Goal: Find specific page/section: Find specific page/section

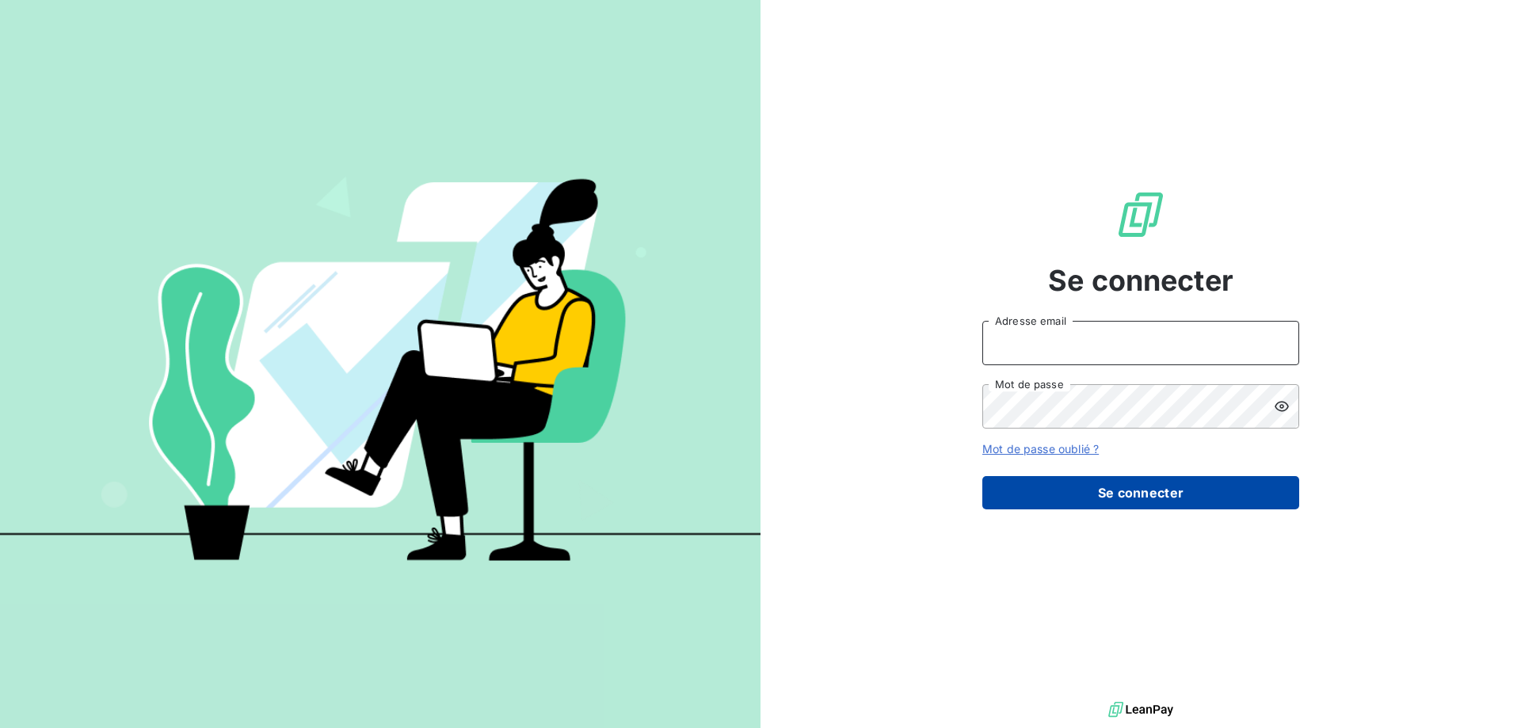
type input "[EMAIL_ADDRESS][DOMAIN_NAME]"
click at [1049, 489] on button "Se connecter" at bounding box center [1140, 492] width 317 height 33
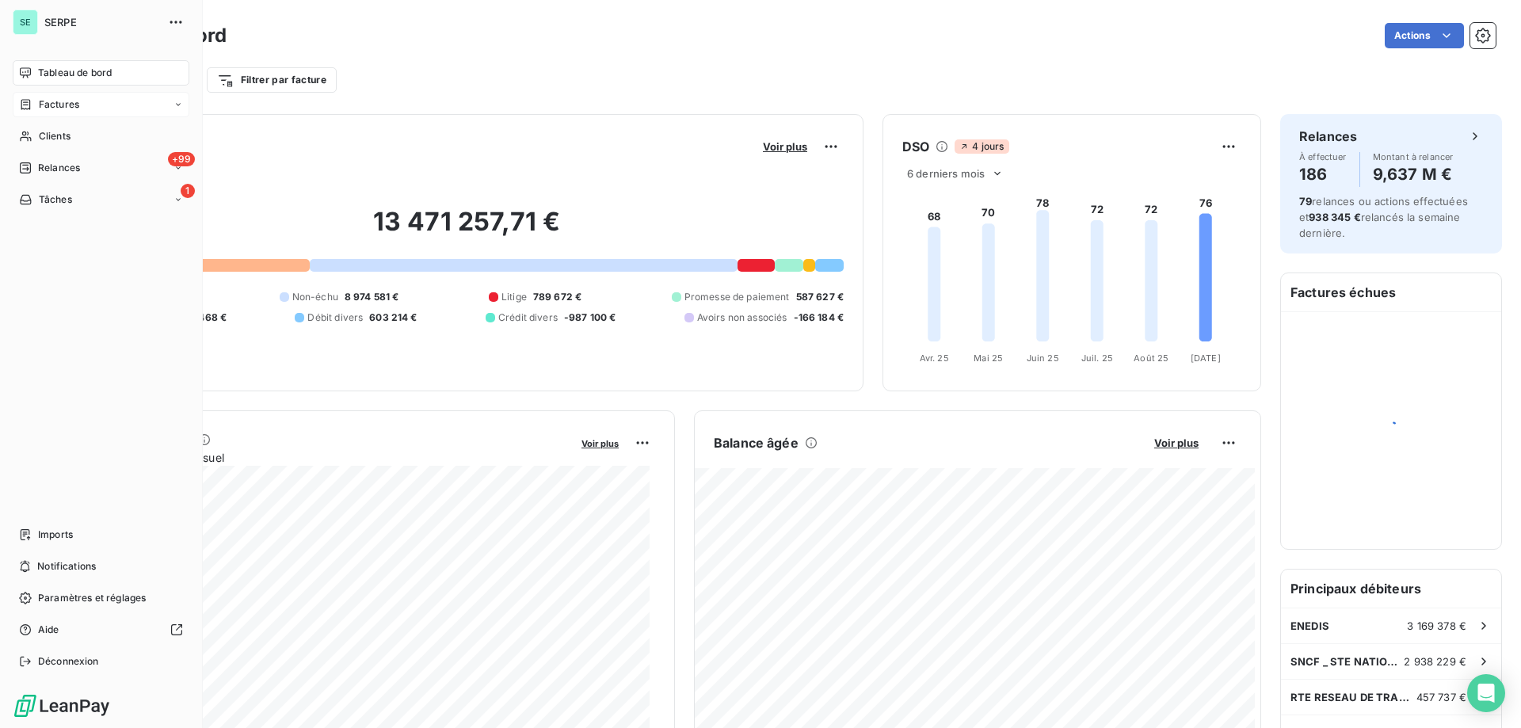
click at [60, 105] on span "Factures" at bounding box center [59, 104] width 40 height 14
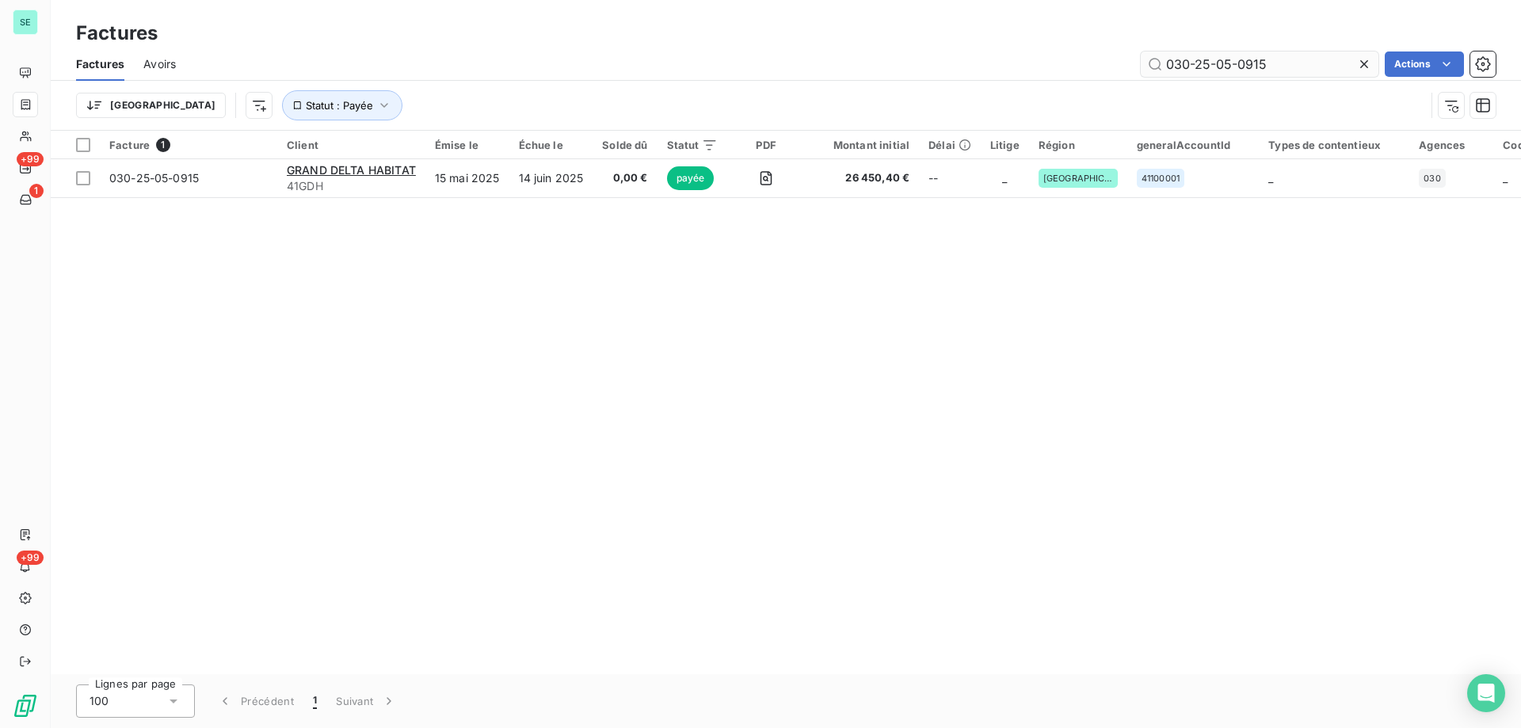
drag, startPoint x: 1222, startPoint y: 64, endPoint x: 1329, endPoint y: 56, distance: 107.2
click at [1329, 56] on input "030-25-05-0915" at bounding box center [1259, 63] width 238 height 25
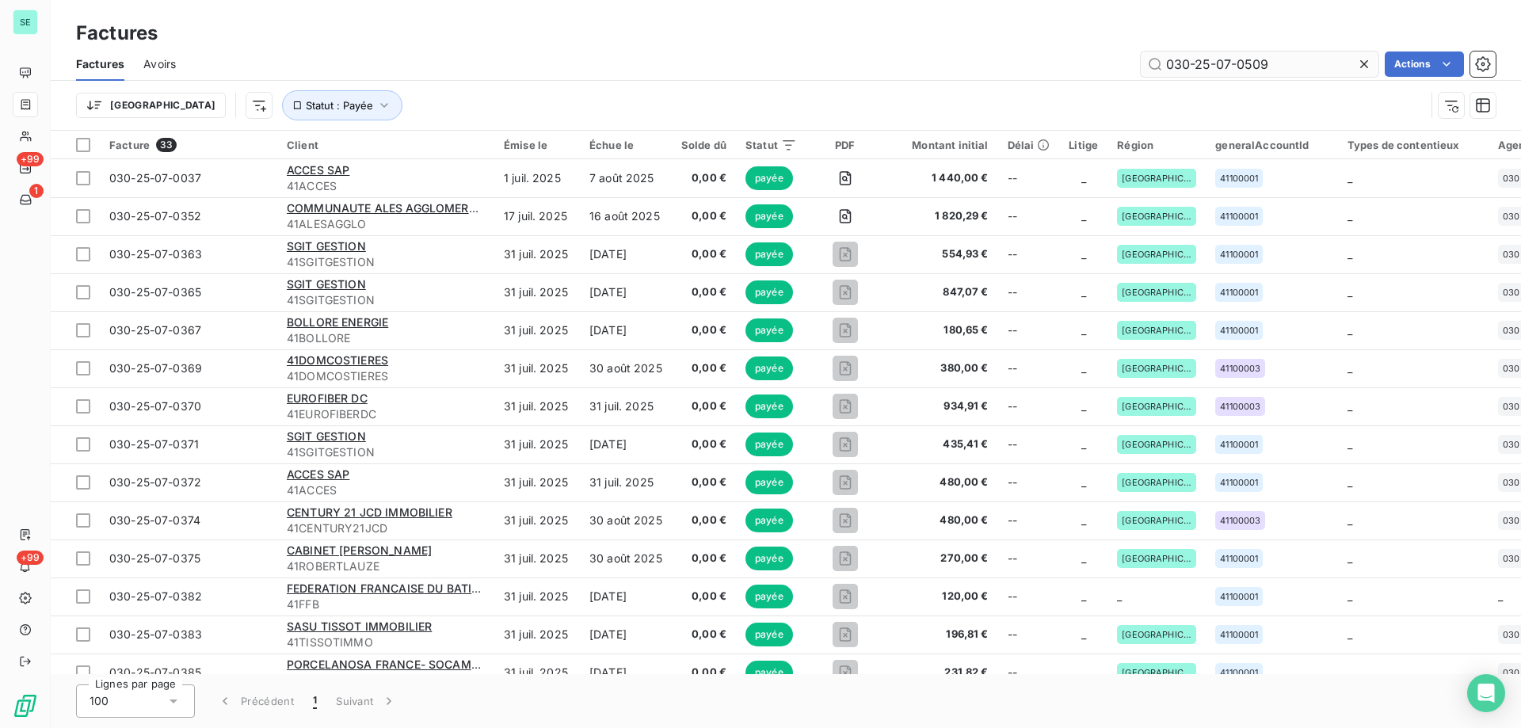
type input "030-25-07-0509"
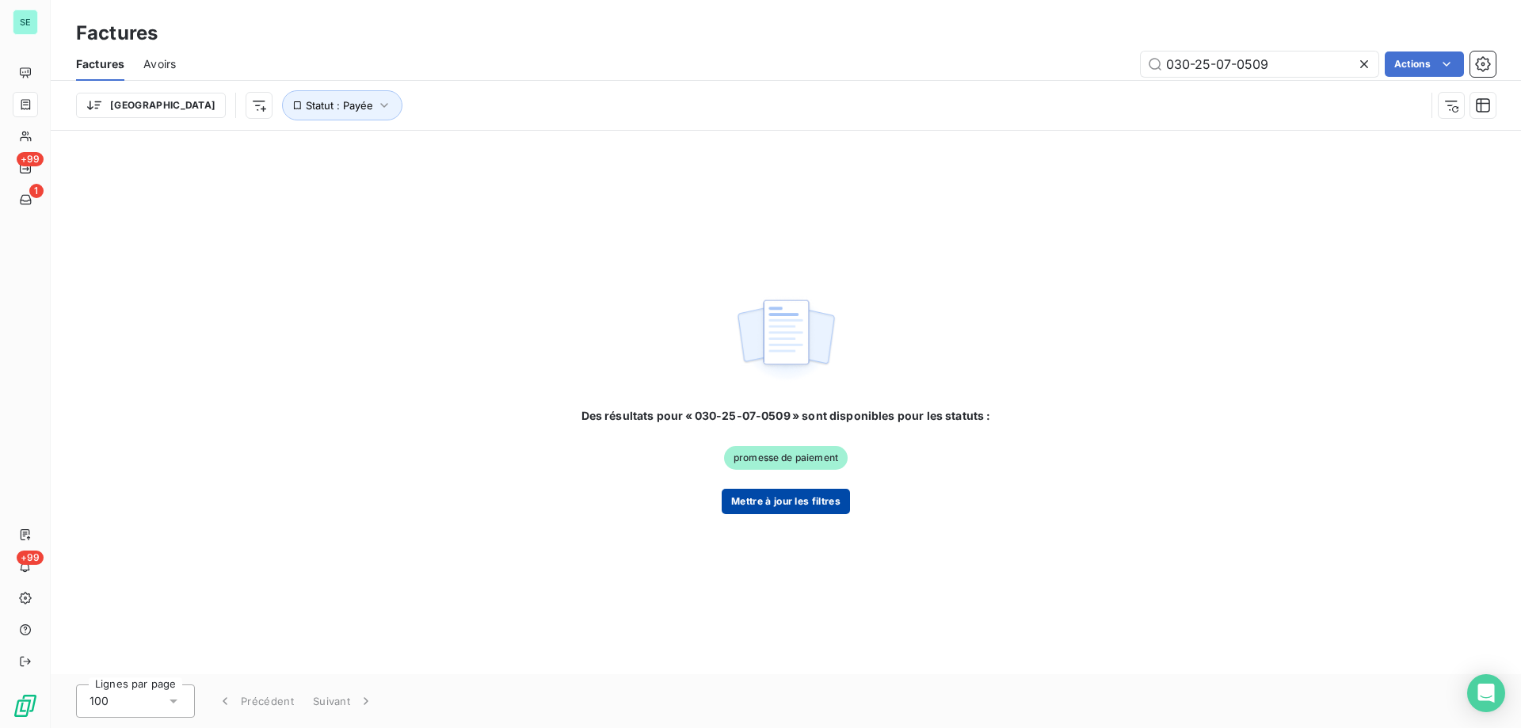
click at [777, 501] on button "Mettre à jour les filtres" at bounding box center [785, 501] width 128 height 25
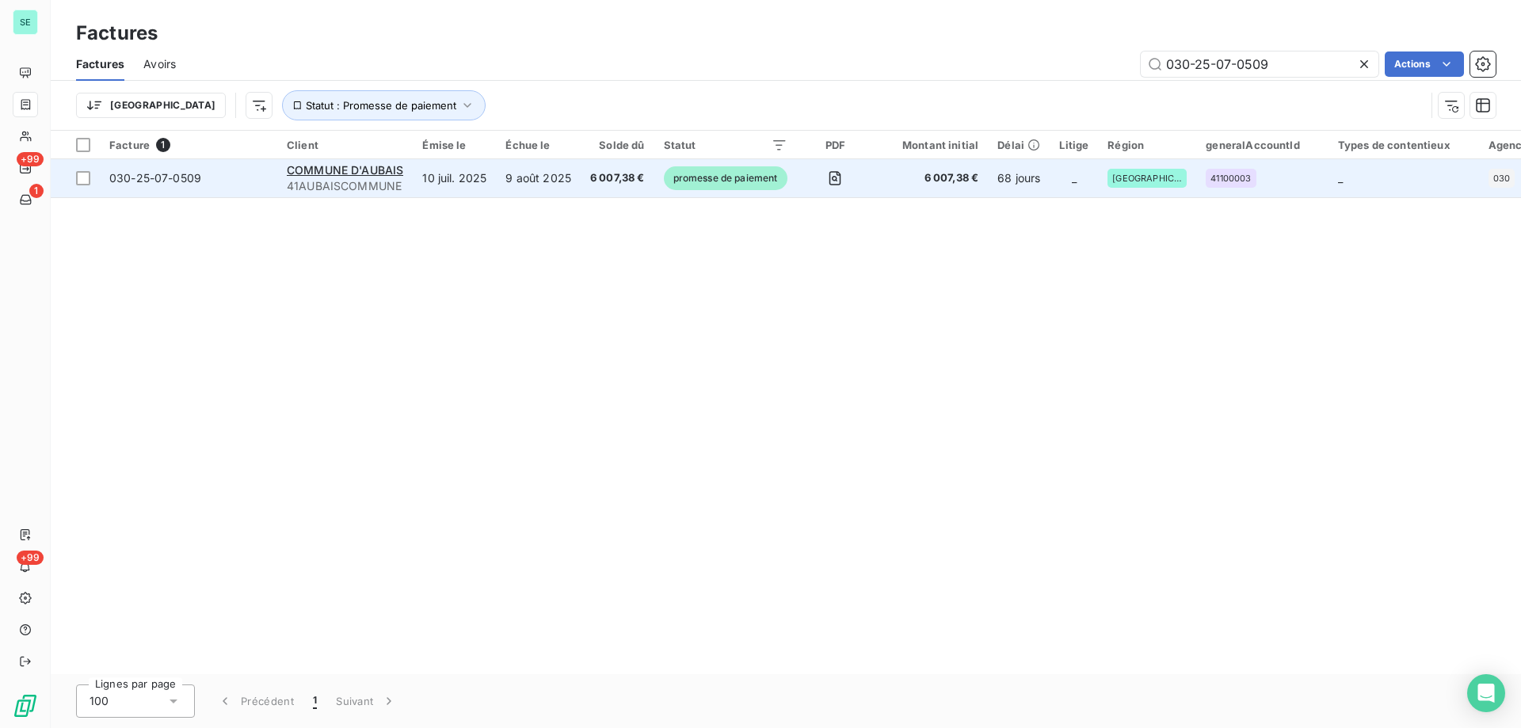
click at [725, 177] on span "promesse de paiement" at bounding box center [726, 178] width 124 height 24
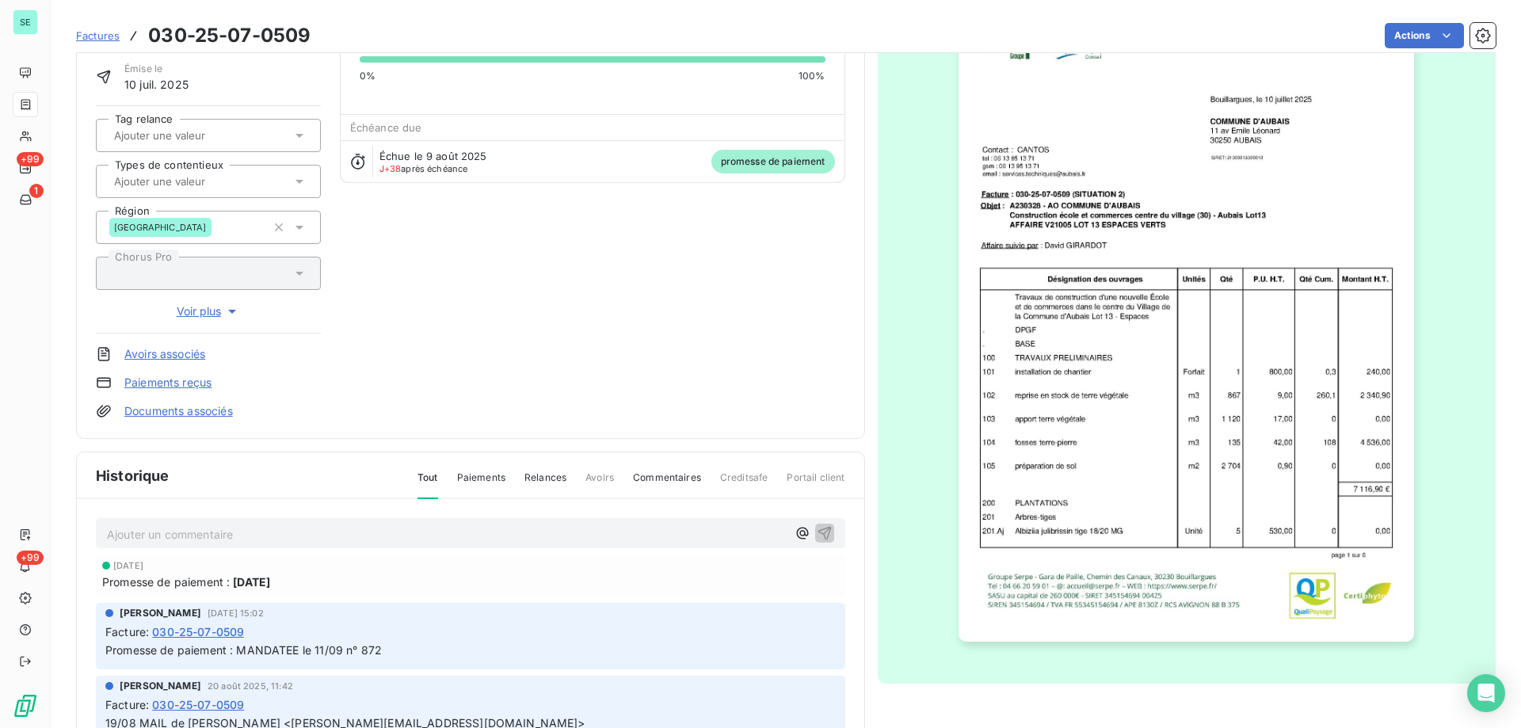
scroll to position [159, 0]
